Goal: Task Accomplishment & Management: Use online tool/utility

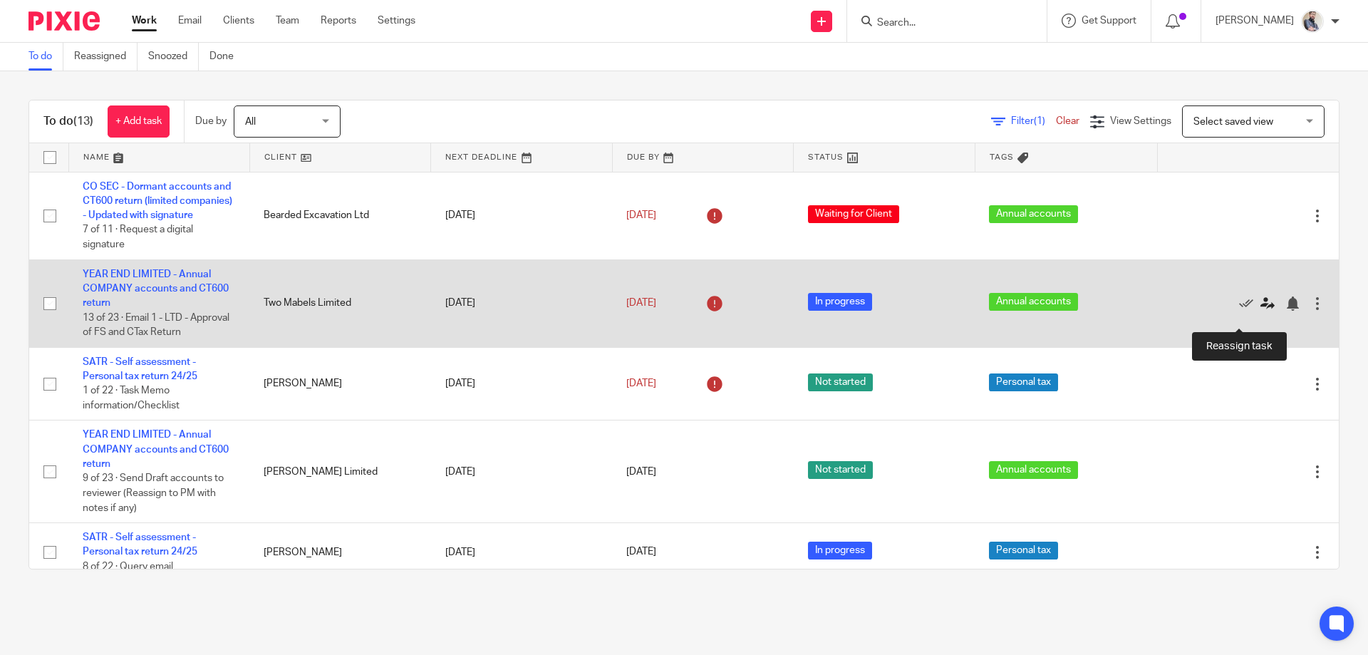
click at [1260, 311] on icon at bounding box center [1267, 303] width 14 height 14
